Goal: Information Seeking & Learning: Understand process/instructions

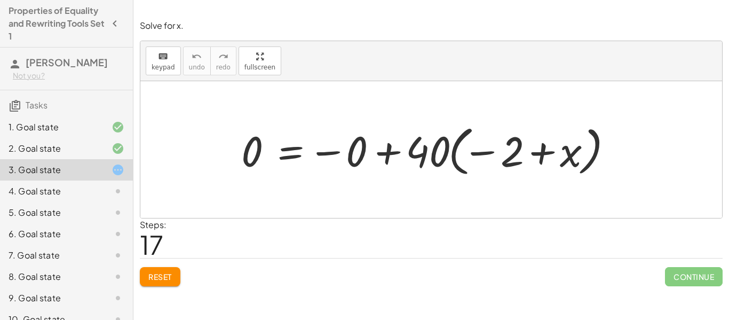
click at [80, 194] on div "4. Goal state" at bounding box center [52, 191] width 86 height 13
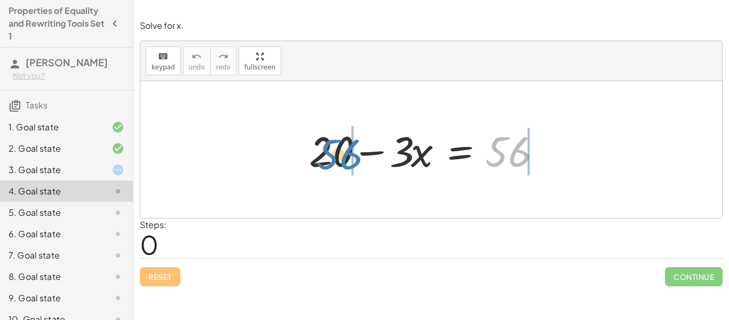
drag, startPoint x: 506, startPoint y: 159, endPoint x: 337, endPoint y: 162, distance: 169.2
click at [337, 162] on div at bounding box center [428, 149] width 248 height 55
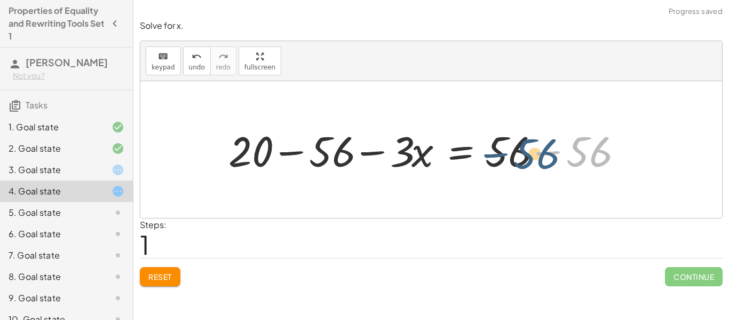
drag, startPoint x: 572, startPoint y: 156, endPoint x: 518, endPoint y: 159, distance: 54.0
click at [518, 159] on div at bounding box center [428, 149] width 410 height 55
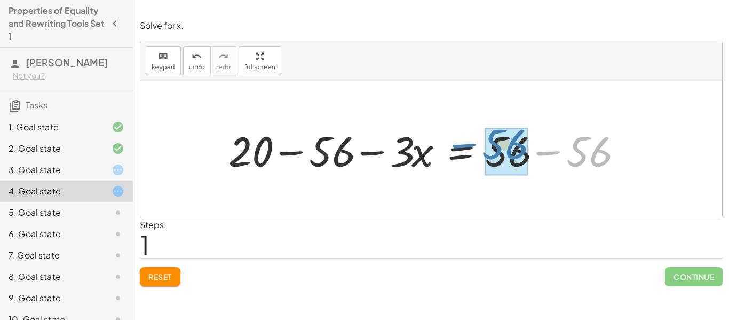
drag, startPoint x: 588, startPoint y: 150, endPoint x: 503, endPoint y: 144, distance: 85.1
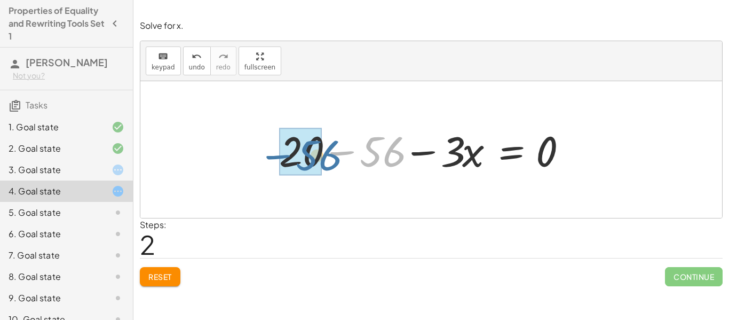
drag, startPoint x: 374, startPoint y: 152, endPoint x: 309, endPoint y: 155, distance: 65.2
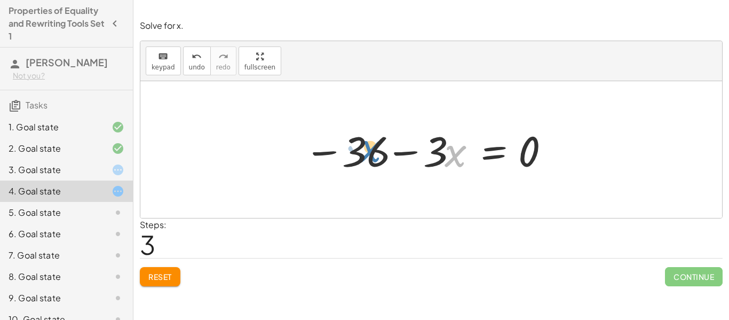
drag, startPoint x: 457, startPoint y: 160, endPoint x: 371, endPoint y: 154, distance: 86.1
click at [371, 154] on div at bounding box center [428, 149] width 258 height 55
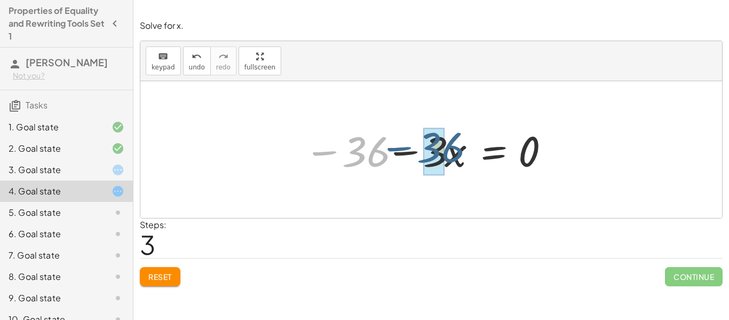
drag, startPoint x: 353, startPoint y: 161, endPoint x: 432, endPoint y: 158, distance: 79.0
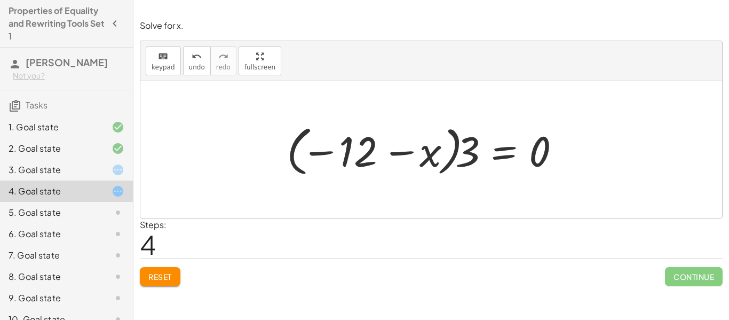
click at [348, 152] on div at bounding box center [427, 149] width 293 height 59
click at [411, 152] on div at bounding box center [427, 149] width 293 height 59
drag, startPoint x: 314, startPoint y: 155, endPoint x: 368, endPoint y: 158, distance: 53.4
click at [368, 158] on div at bounding box center [427, 149] width 293 height 59
drag, startPoint x: 325, startPoint y: 154, endPoint x: 436, endPoint y: 161, distance: 111.2
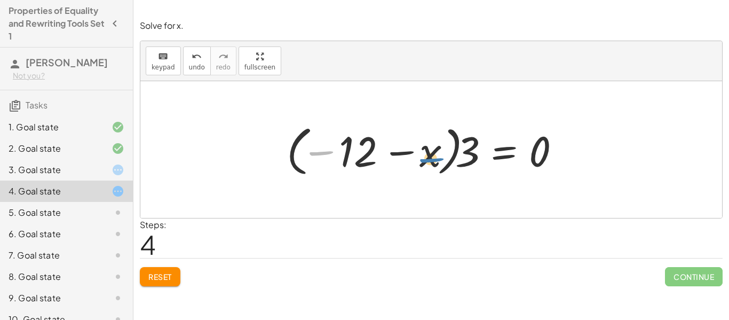
click at [436, 161] on div at bounding box center [427, 149] width 293 height 59
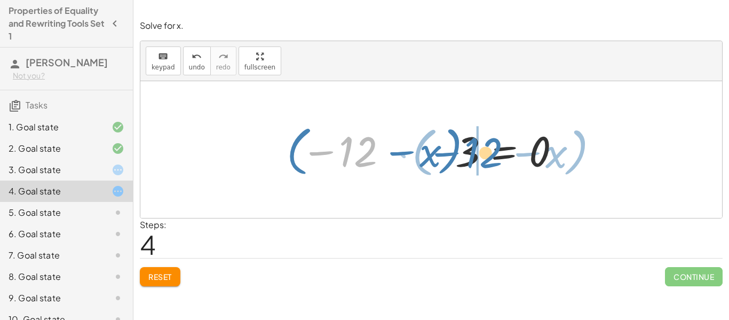
drag, startPoint x: 363, startPoint y: 156, endPoint x: 489, endPoint y: 158, distance: 126.5
click at [489, 158] on div at bounding box center [427, 149] width 293 height 59
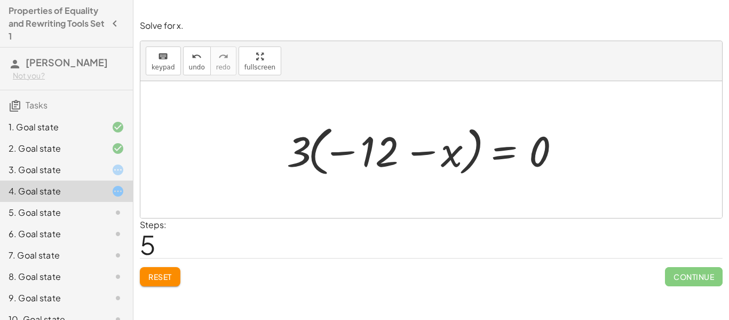
click at [477, 162] on div at bounding box center [427, 149] width 293 height 59
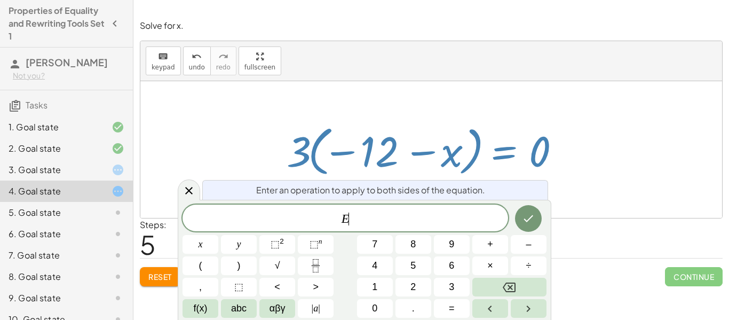
scroll to position [1, 0]
click at [478, 167] on div at bounding box center [427, 149] width 293 height 59
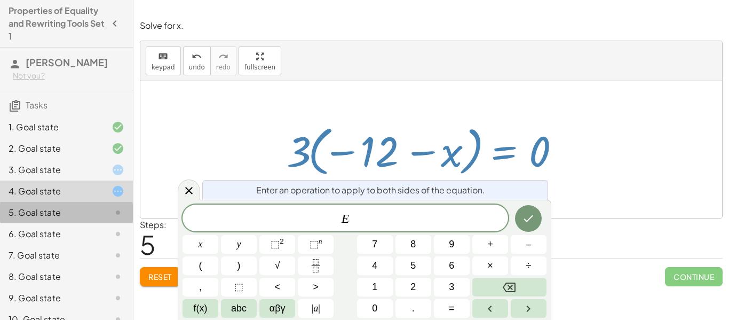
click at [67, 213] on div "5. Goal state" at bounding box center [52, 212] width 86 height 13
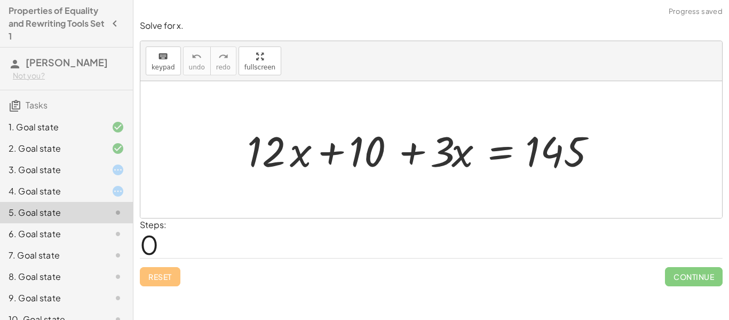
click at [70, 232] on div "6. Goal state" at bounding box center [52, 233] width 86 height 13
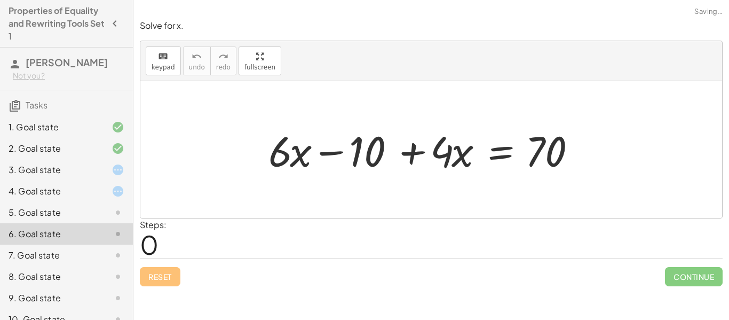
click at [70, 232] on div "6. Goal state" at bounding box center [52, 233] width 86 height 13
click at [69, 235] on div "6. Goal state" at bounding box center [52, 233] width 86 height 13
click at [64, 259] on div "7. Goal state" at bounding box center [52, 255] width 86 height 13
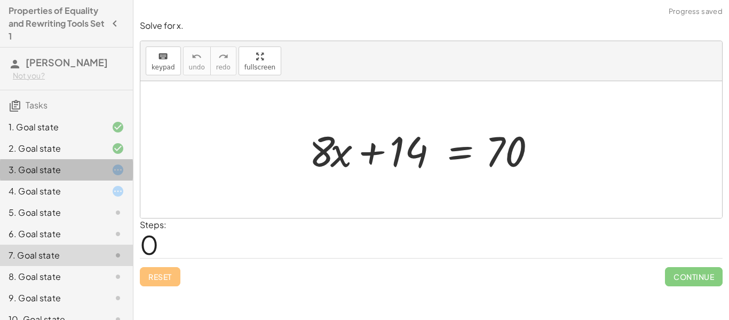
click at [100, 175] on div at bounding box center [109, 169] width 30 height 13
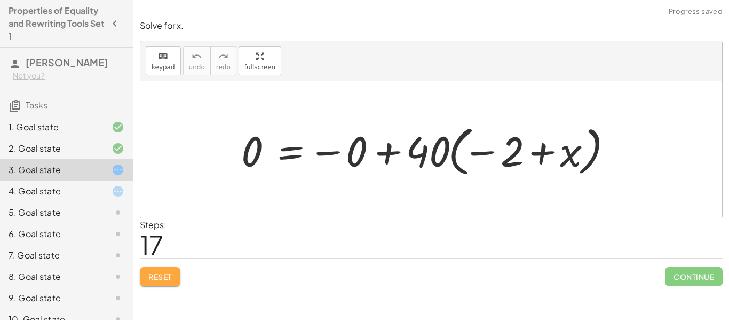
click at [160, 280] on span "Reset" at bounding box center [159, 277] width 23 height 10
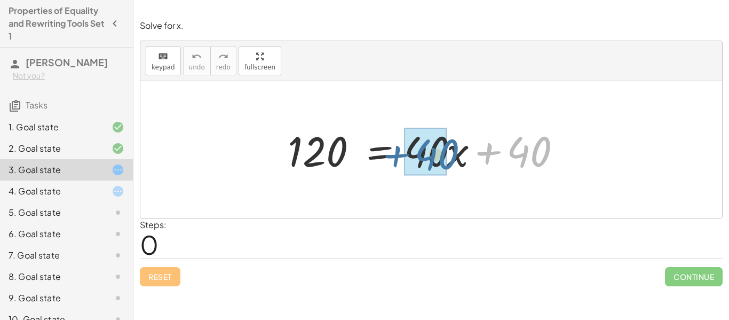
drag, startPoint x: 525, startPoint y: 156, endPoint x: 433, endPoint y: 160, distance: 92.4
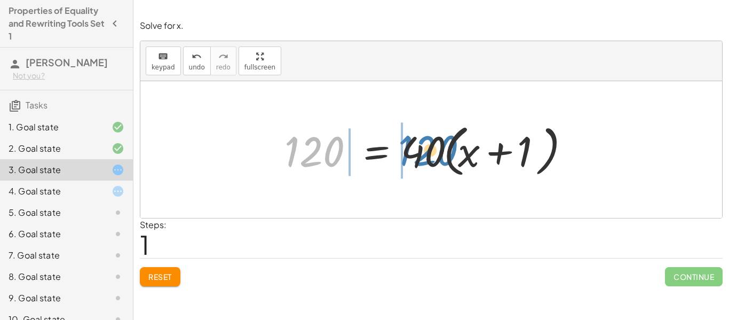
drag, startPoint x: 312, startPoint y: 156, endPoint x: 425, endPoint y: 155, distance: 112.6
click at [425, 155] on div at bounding box center [427, 149] width 297 height 61
